Goal: Information Seeking & Learning: Learn about a topic

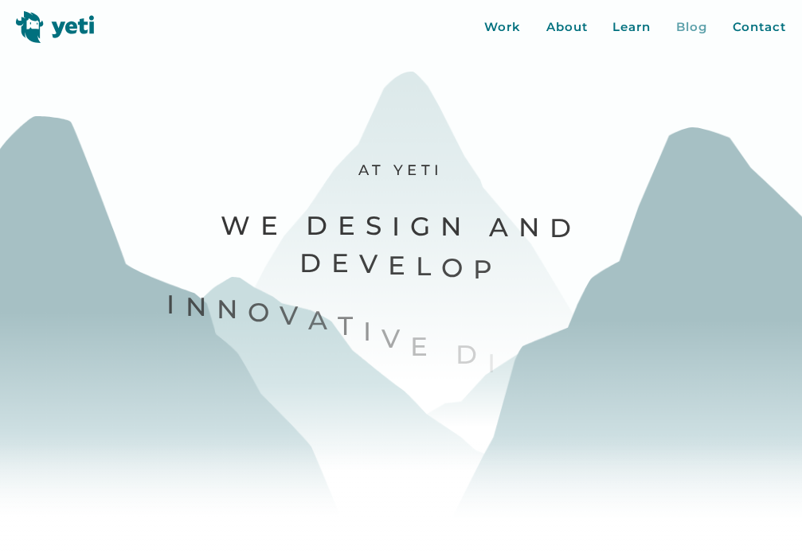
click at [704, 25] on div "Blog" at bounding box center [691, 27] width 31 height 18
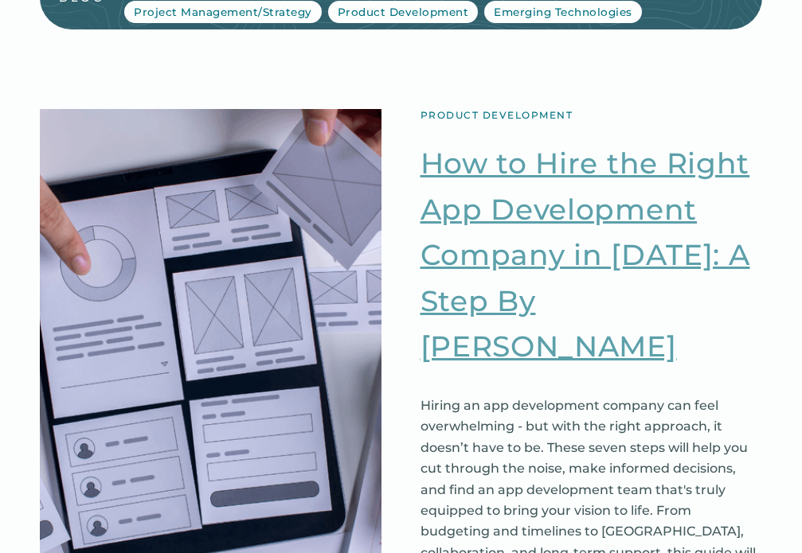
scroll to position [115, 0]
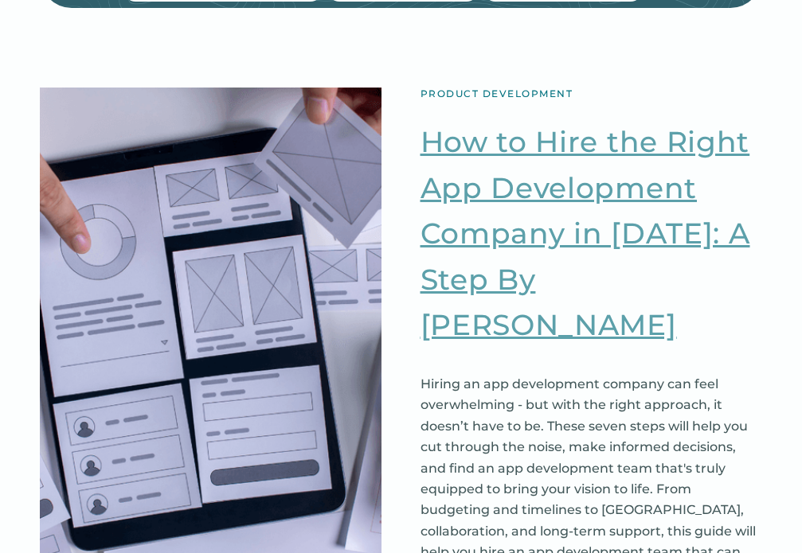
click at [597, 236] on link "How to Hire the Right App Development Company in [DATE]: A Step By [PERSON_NAME]" at bounding box center [591, 233] width 342 height 229
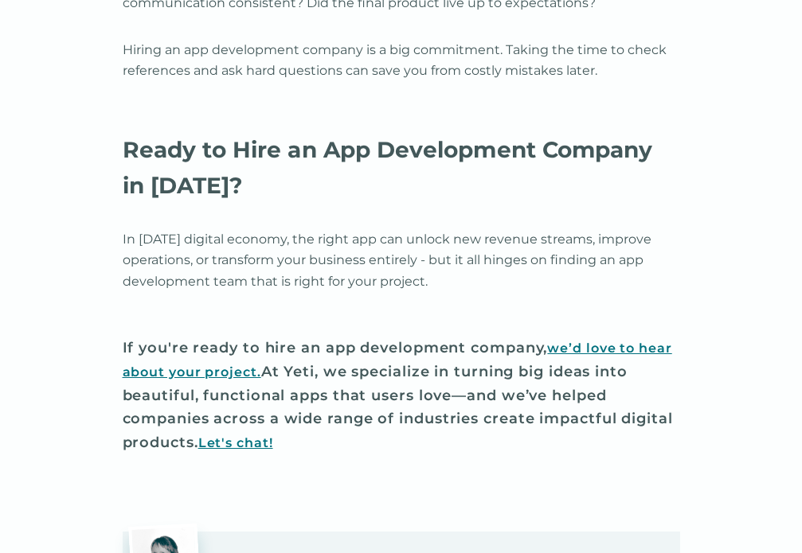
scroll to position [7721, 0]
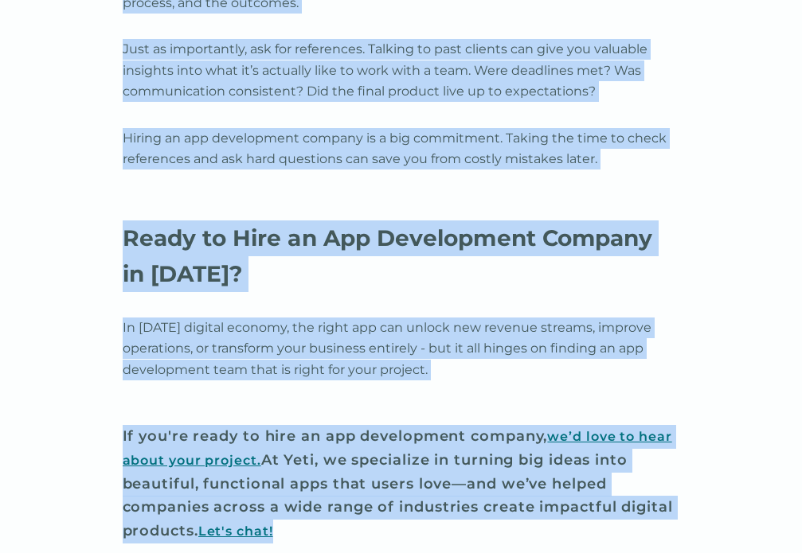
drag, startPoint x: 120, startPoint y: 139, endPoint x: 565, endPoint y: 503, distance: 574.9
copy div "Lor’ip dolorsitam co adipiscinge se doeiu te incididun utlabor etdo - mag aliqu…"
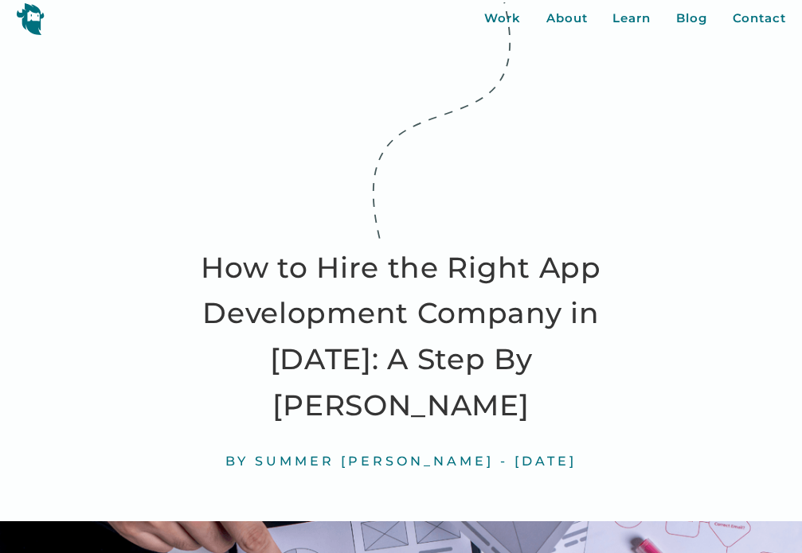
scroll to position [0, 0]
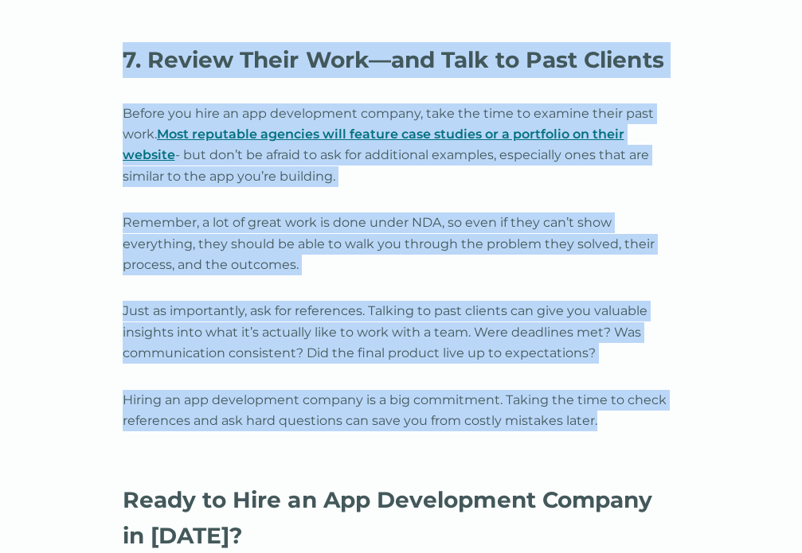
scroll to position [7430, 0]
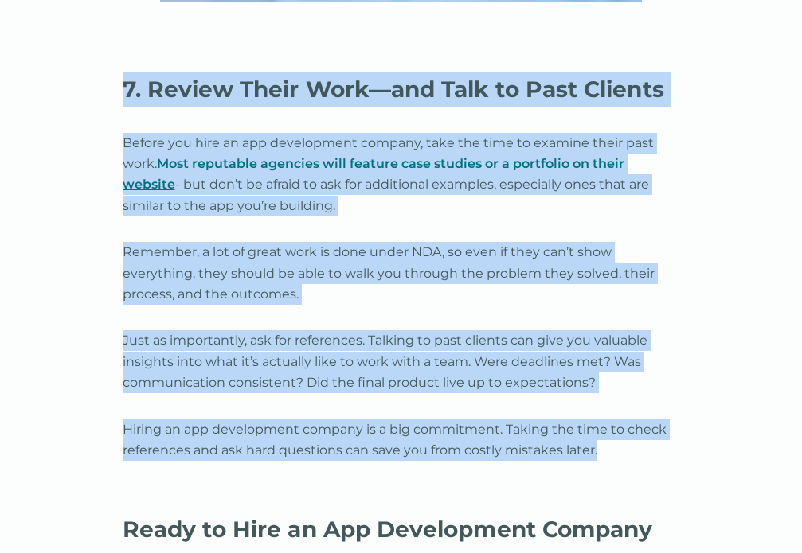
drag, startPoint x: 119, startPoint y: 338, endPoint x: 528, endPoint y: 416, distance: 416.6
copy div "2. Loremi Dolo Sitame—con Adipi Elit se DOE Tempor inc utla et dol magnaaliqua …"
